Goal: Task Accomplishment & Management: Use online tool/utility

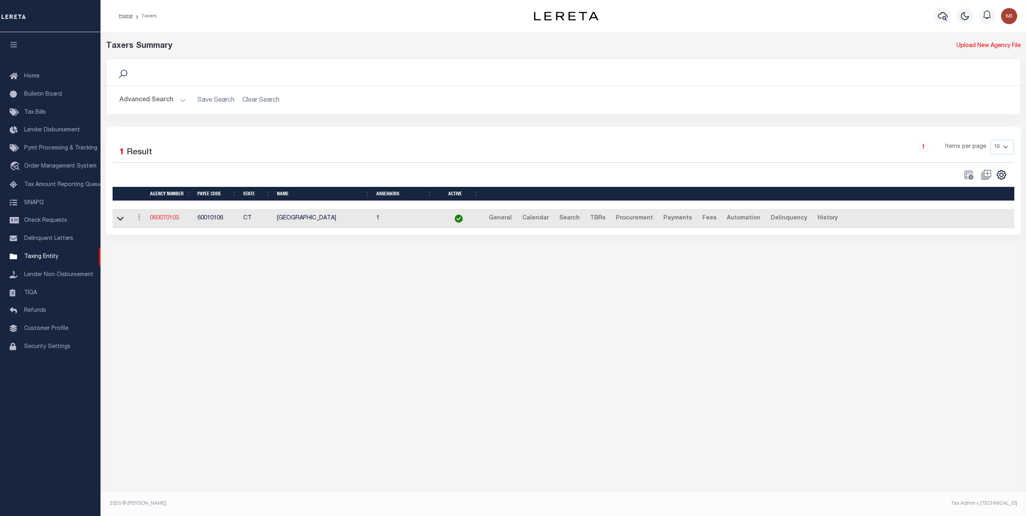
click at [168, 218] on link "060070103" at bounding box center [164, 219] width 29 height 6
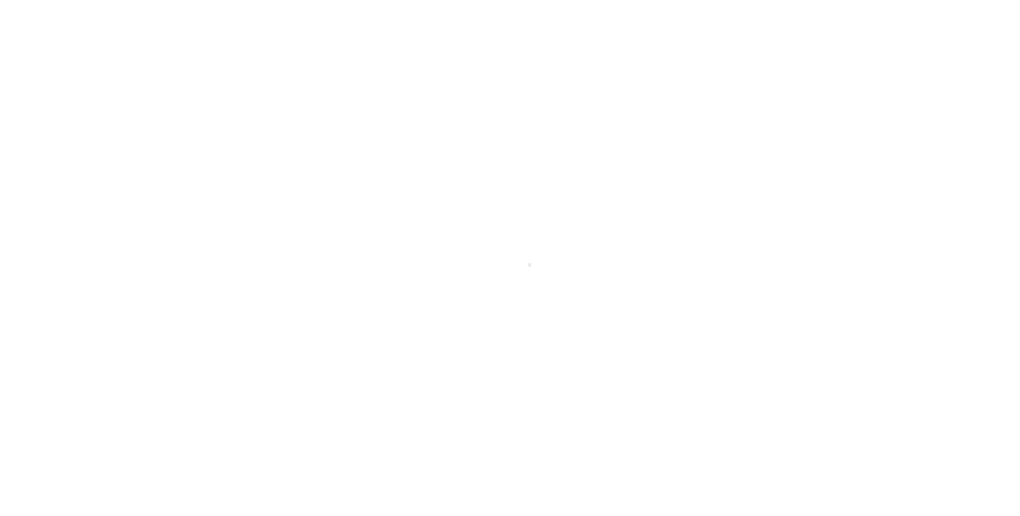
select select
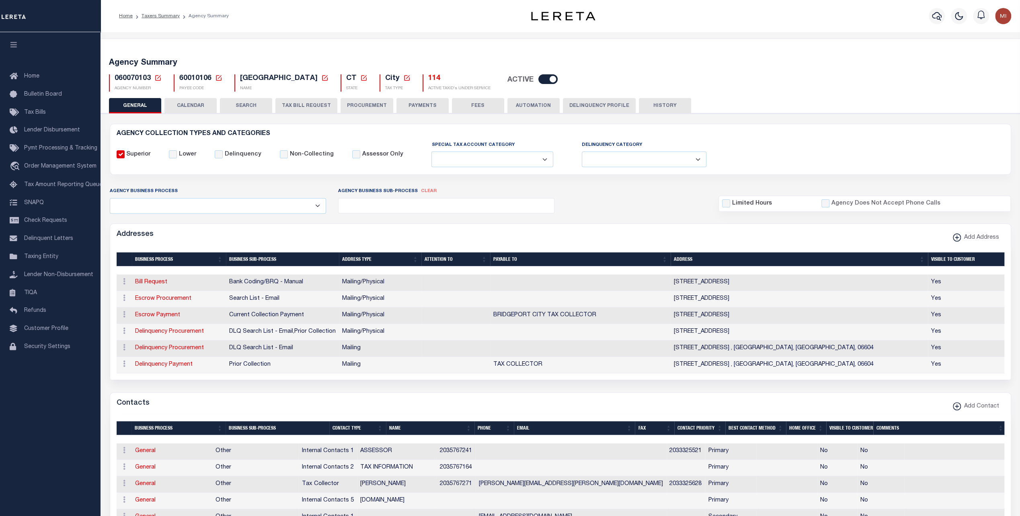
click at [199, 99] on button "CALENDAR" at bounding box center [190, 105] width 52 height 15
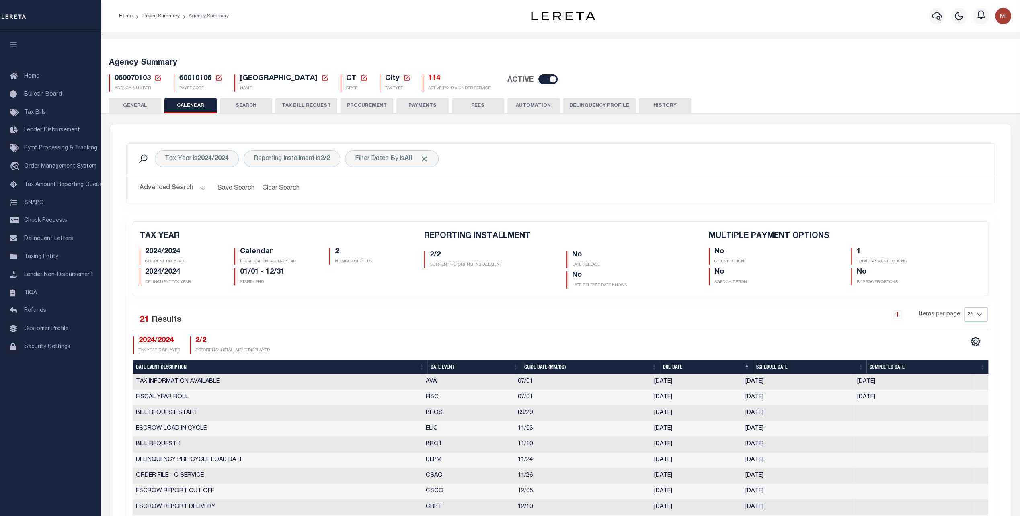
checkbox input "false"
type input "1"
click at [410, 154] on div "Filter Dates By is All" at bounding box center [392, 158] width 94 height 17
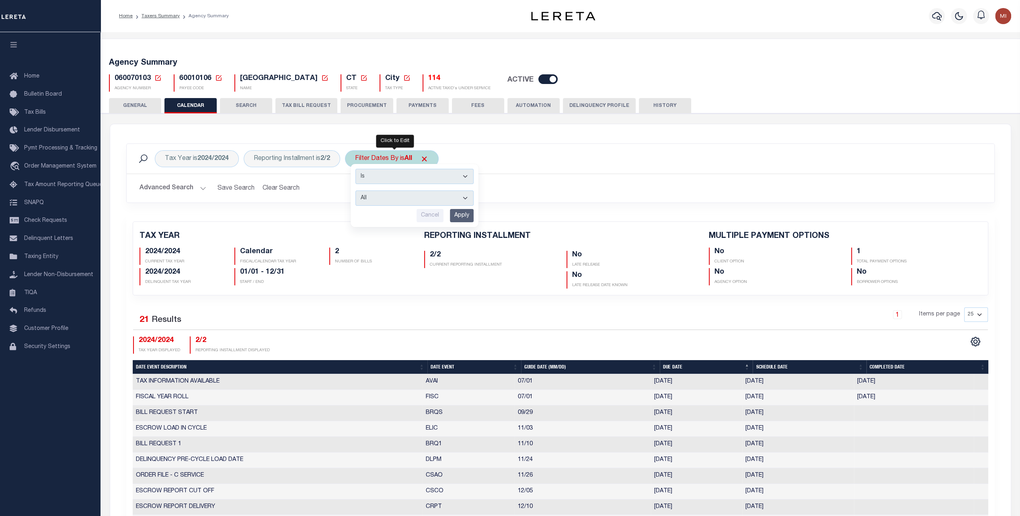
click at [410, 197] on select "Escrow Delinquency Customer Internal All" at bounding box center [414, 198] width 118 height 15
click at [357, 191] on select "Escrow Delinquency Customer Internal All" at bounding box center [414, 198] width 118 height 15
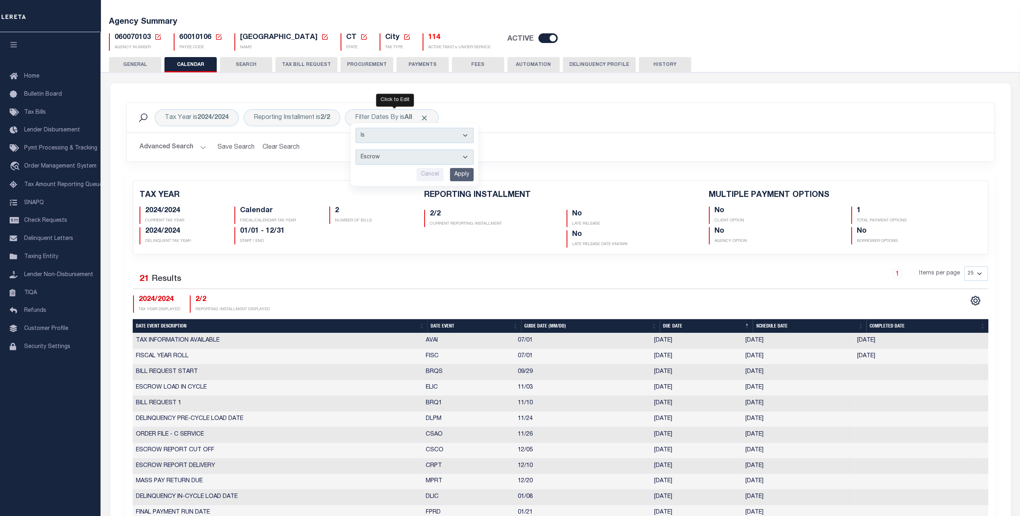
scroll to position [40, 0]
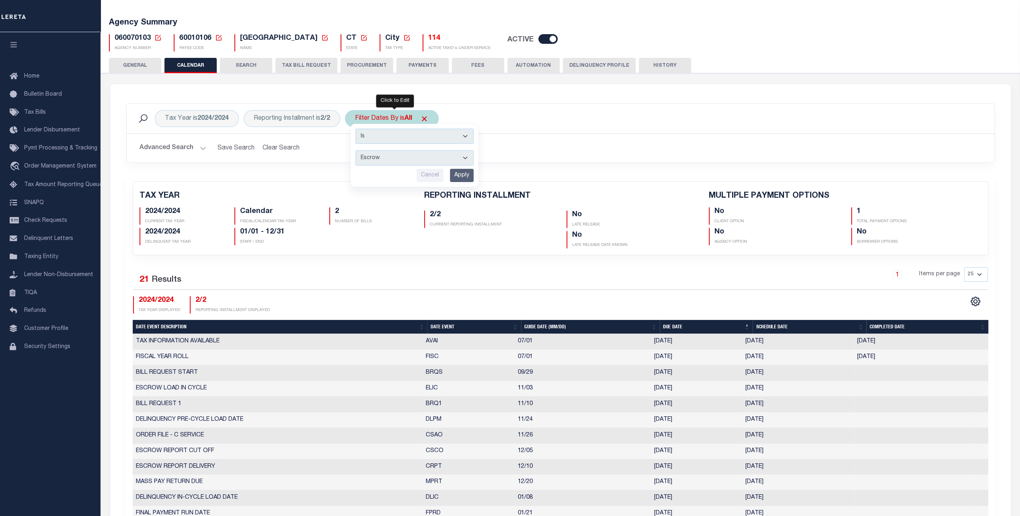
click at [396, 152] on select "Escrow Delinquency Customer Internal All" at bounding box center [414, 157] width 118 height 15
select select "2"
click at [357, 150] on select "Escrow Delinquency Customer Internal All" at bounding box center [414, 157] width 118 height 15
click at [409, 155] on select "Escrow Delinquency Customer Internal All" at bounding box center [414, 157] width 118 height 15
click at [418, 158] on select "Escrow Delinquency Customer Internal All" at bounding box center [414, 157] width 118 height 15
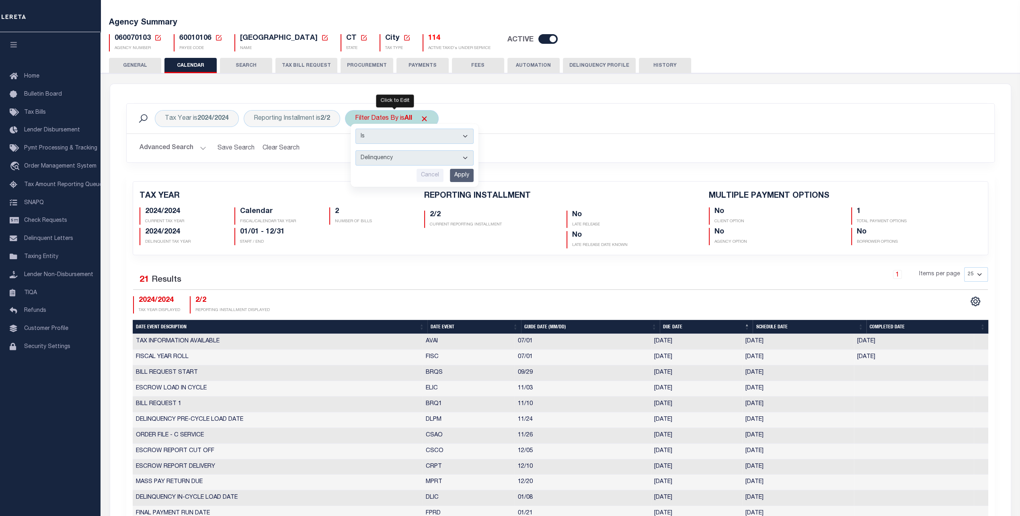
click at [459, 172] on input "Apply" at bounding box center [462, 175] width 24 height 13
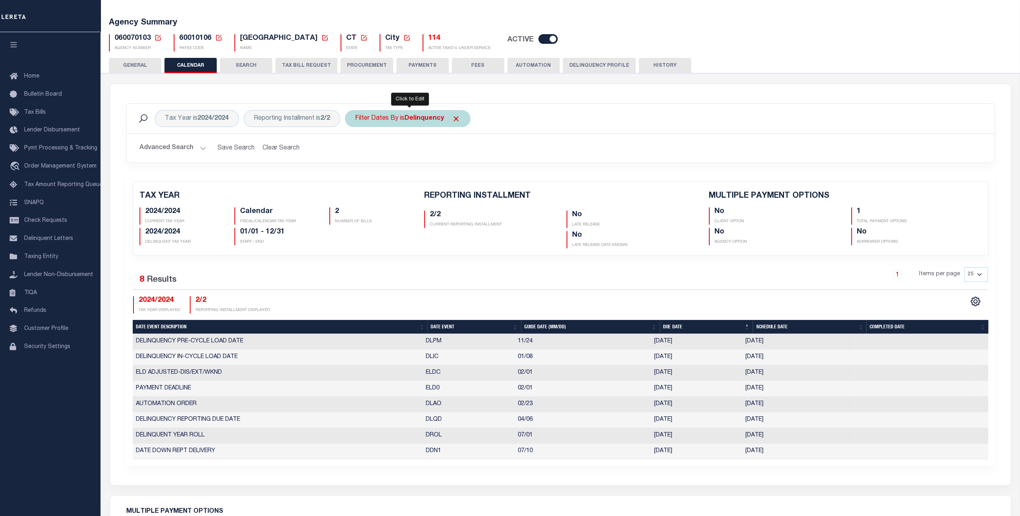
click at [406, 117] on div "Filter Dates By is Delinquency" at bounding box center [407, 118] width 125 height 17
click at [396, 153] on select "Escrow Delinquency Customer Internal All" at bounding box center [414, 157] width 118 height 15
select select "1"
click at [357, 150] on select "Escrow Delinquency Customer Internal All" at bounding box center [414, 157] width 118 height 15
click at [464, 178] on input "Apply" at bounding box center [462, 175] width 24 height 13
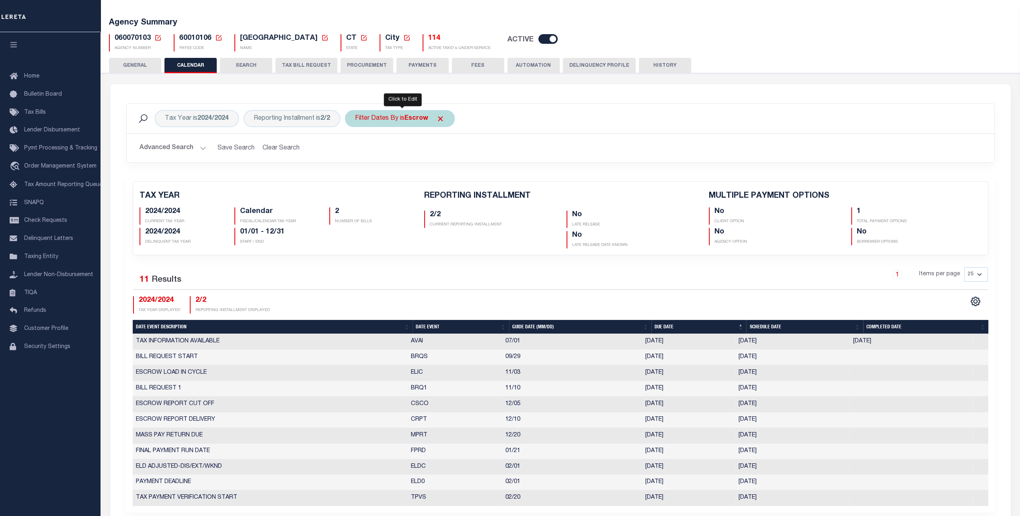
click at [411, 117] on b "Escrow" at bounding box center [417, 118] width 24 height 6
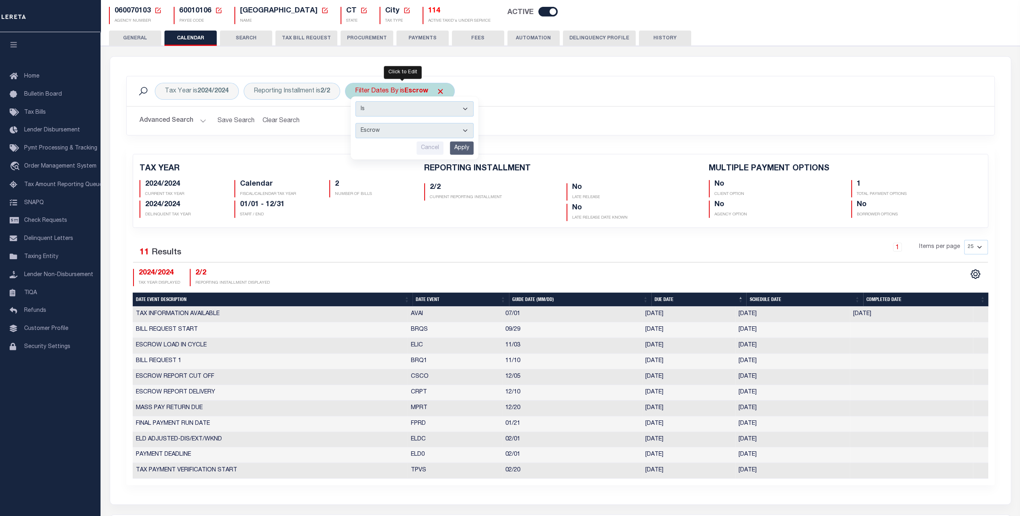
scroll to position [80, 0]
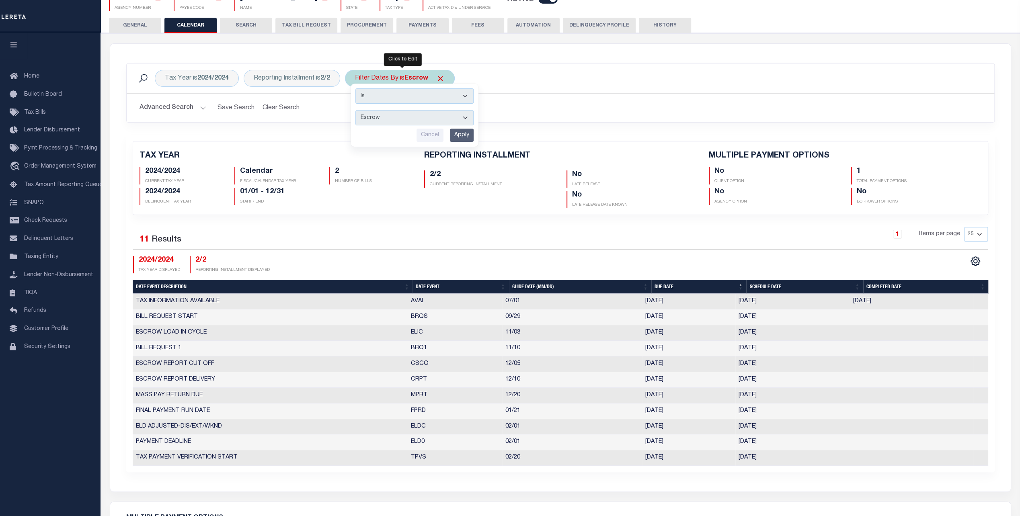
click at [403, 119] on select "Escrow Delinquency Customer Internal All" at bounding box center [414, 117] width 118 height 15
select select "4"
click at [357, 110] on select "Escrow Delinquency Customer Internal All" at bounding box center [414, 117] width 118 height 15
click at [458, 135] on input "Apply" at bounding box center [462, 135] width 24 height 13
